Goal: Task Accomplishment & Management: Manage account settings

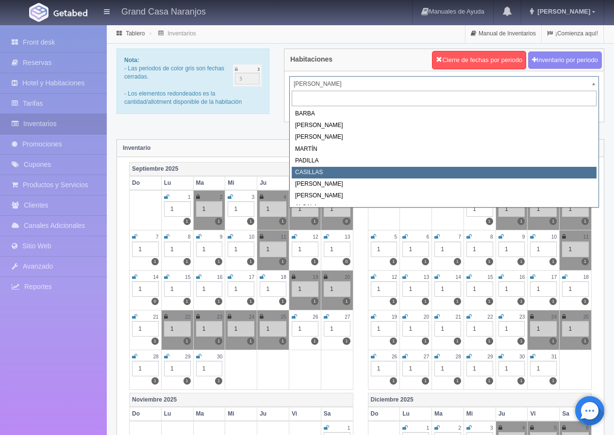
select select "2065"
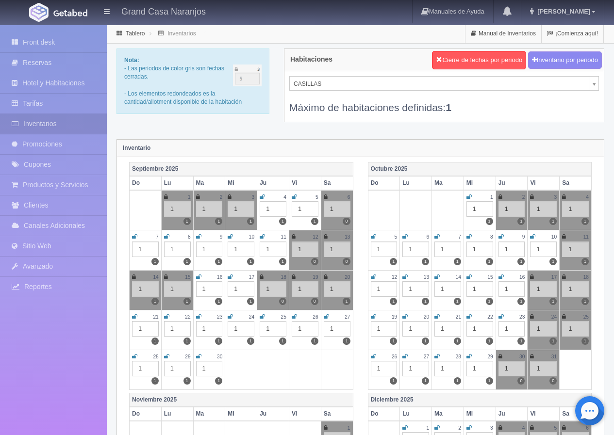
click at [197, 277] on icon at bounding box center [198, 277] width 5 height 6
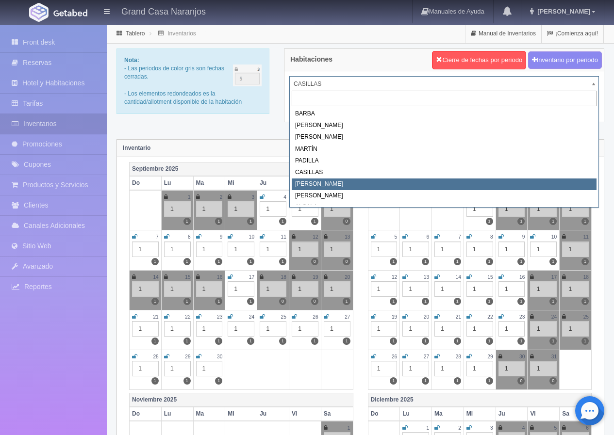
select select "2066"
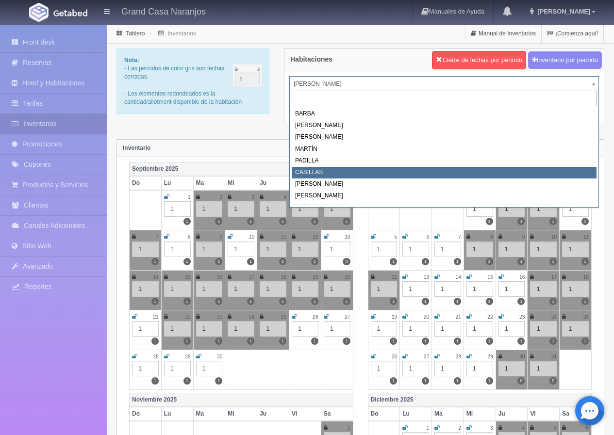
select select "2065"
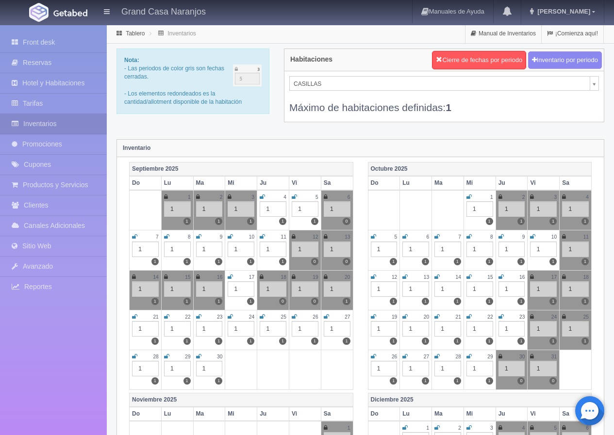
click at [222, 122] on div "Nota: - Las periodos de color gris son fechas cerradas. - Los elementos redonde…" at bounding box center [360, 92] width 502 height 86
click at [229, 278] on icon at bounding box center [230, 277] width 5 height 6
click at [196, 122] on div "Nota: - Las periodos de color gris son fechas cerradas. - Los elementos redonde…" at bounding box center [360, 92] width 502 height 86
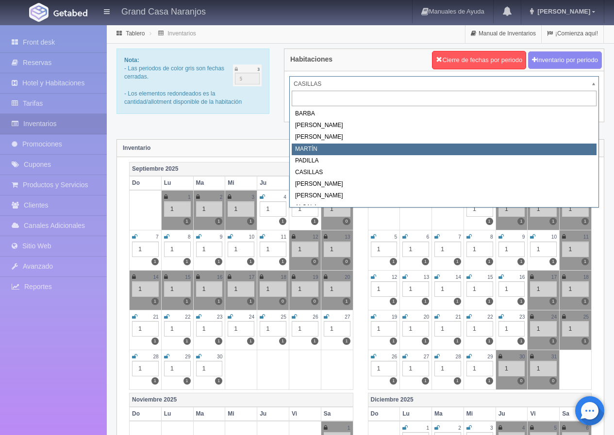
select select "2063"
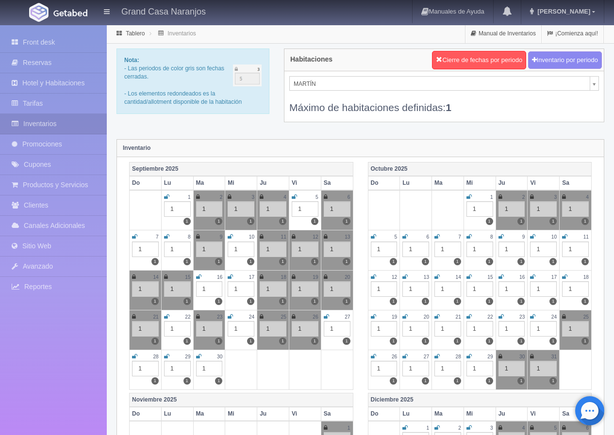
click at [197, 278] on icon at bounding box center [198, 277] width 5 height 6
click at [229, 279] on icon at bounding box center [230, 277] width 5 height 6
click at [257, 122] on div "Nota: - Las periodos de color gris son fechas cerradas. - Los elementos redonde…" at bounding box center [360, 92] width 502 height 86
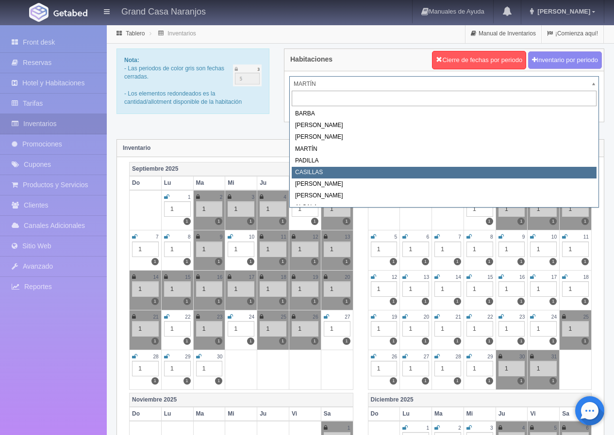
select select "2065"
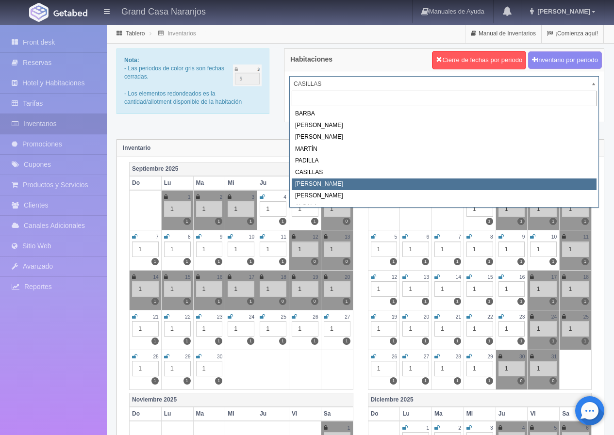
select select "2066"
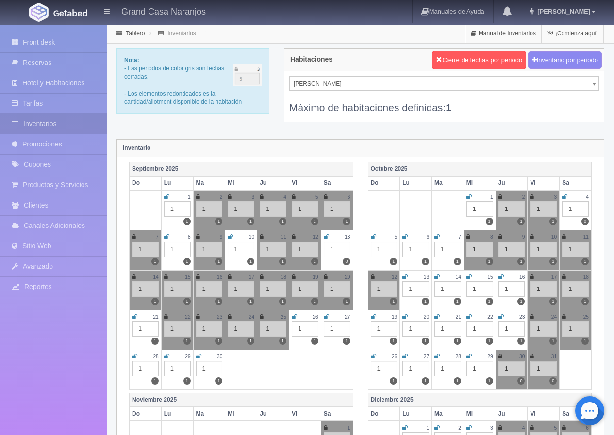
click at [217, 122] on div "Nota: - Las periodos de color gris son fechas cerradas. - Los elementos redonde…" at bounding box center [360, 92] width 502 height 86
click at [62, 57] on link "Reservas" at bounding box center [53, 63] width 107 height 20
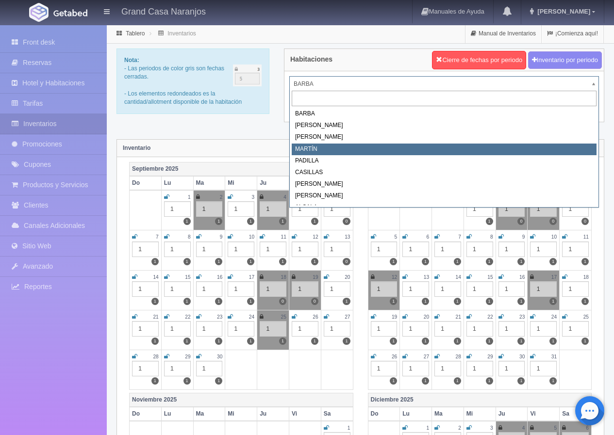
select select "2063"
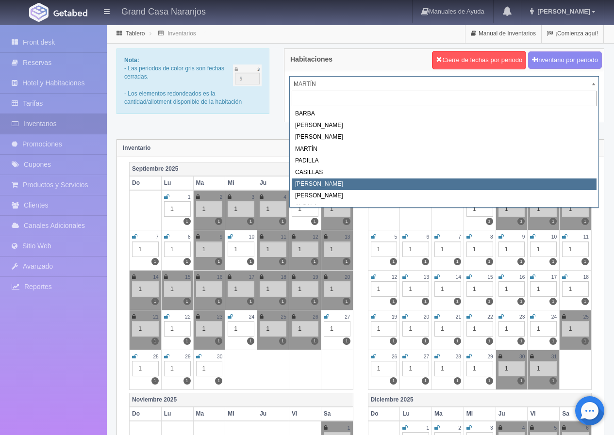
select select "2066"
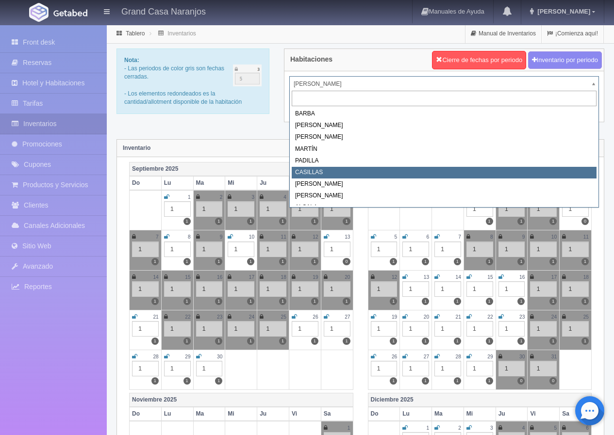
select select "2065"
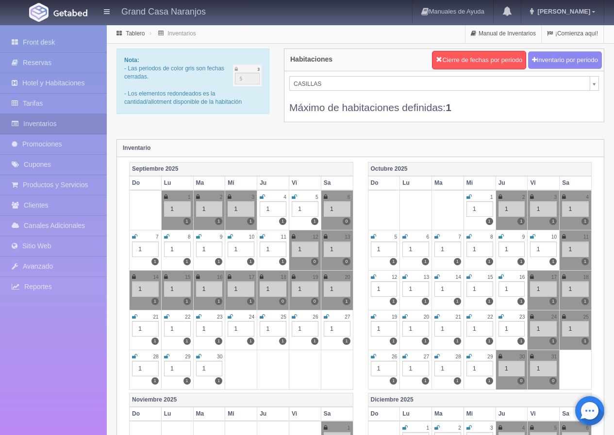
click at [188, 124] on div "Nota: - Las periodos de color gris son fechas cerradas. - Los elementos redonde…" at bounding box center [360, 92] width 502 height 86
